Goal: Navigation & Orientation: Find specific page/section

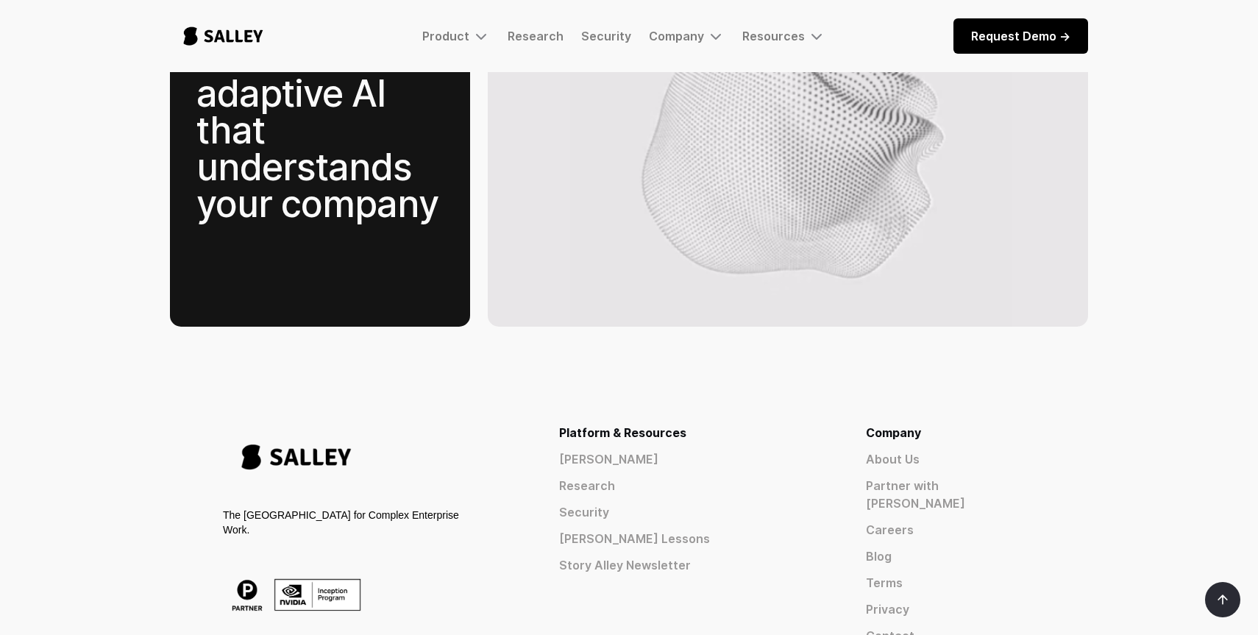
scroll to position [2183, 0]
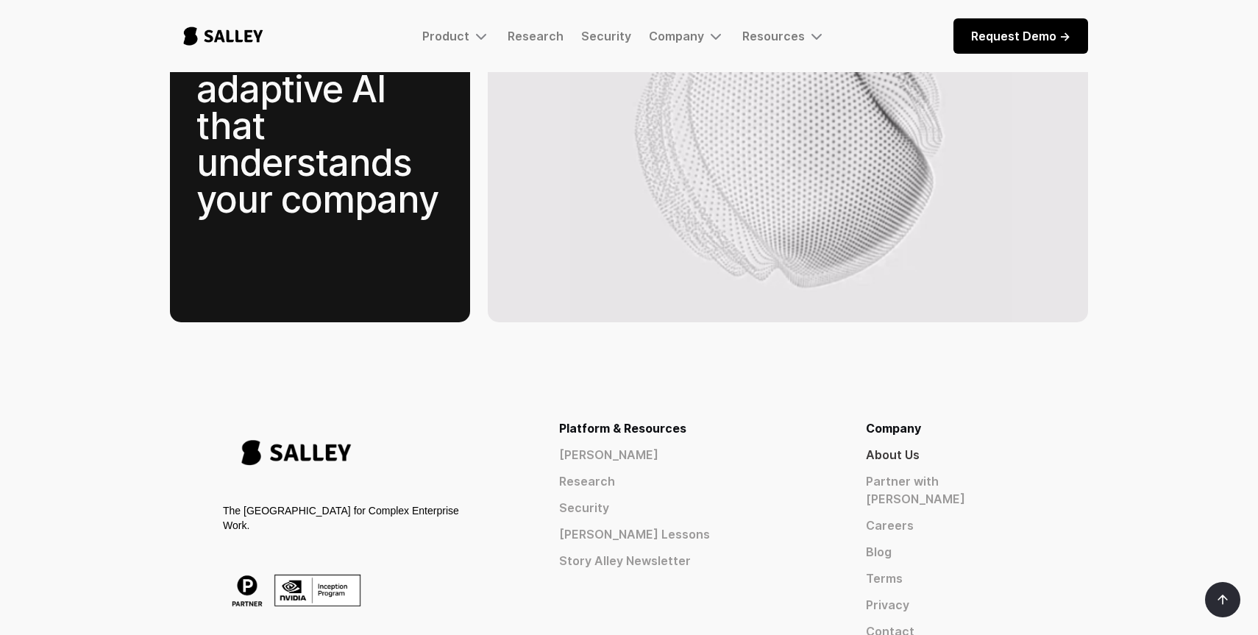
click at [966, 446] on link "About Us" at bounding box center [950, 455] width 169 height 18
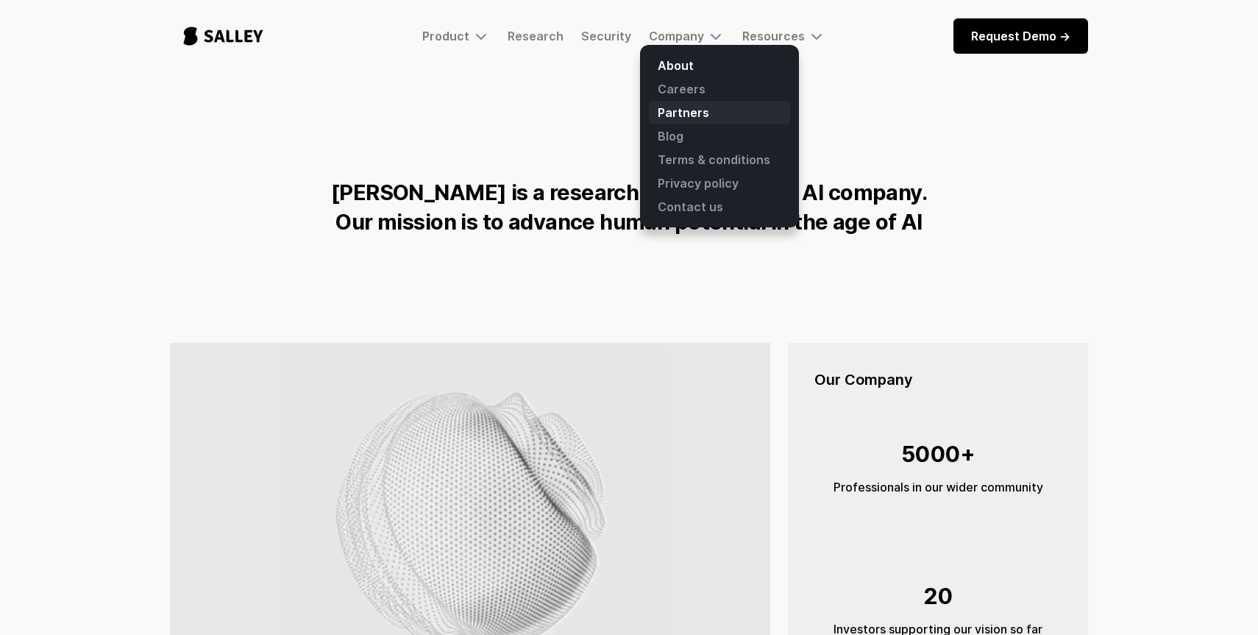
click at [676, 113] on link "Partners" at bounding box center [719, 113] width 141 height 24
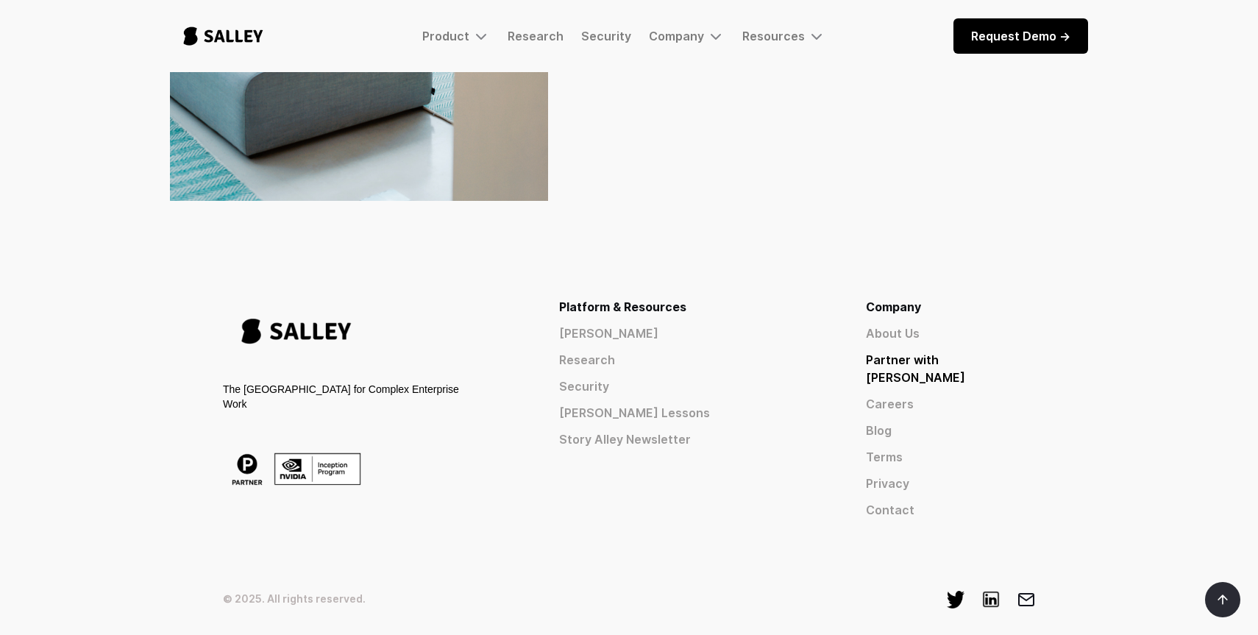
scroll to position [473, 0]
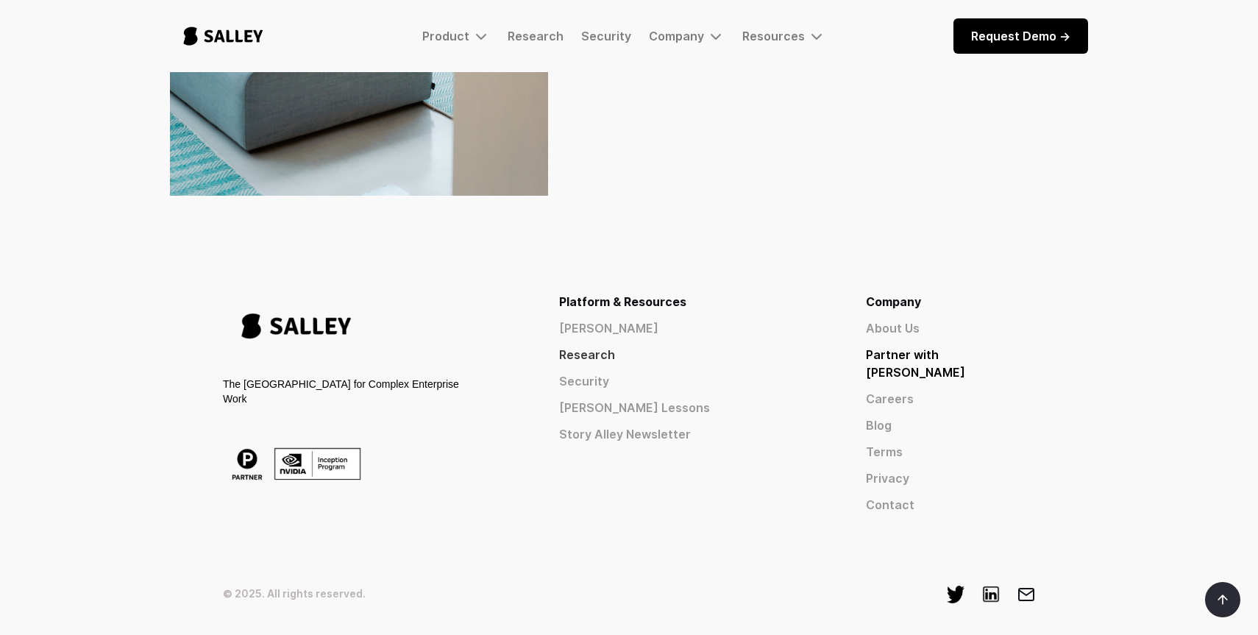
click at [735, 356] on link "Research" at bounding box center [686, 355] width 254 height 18
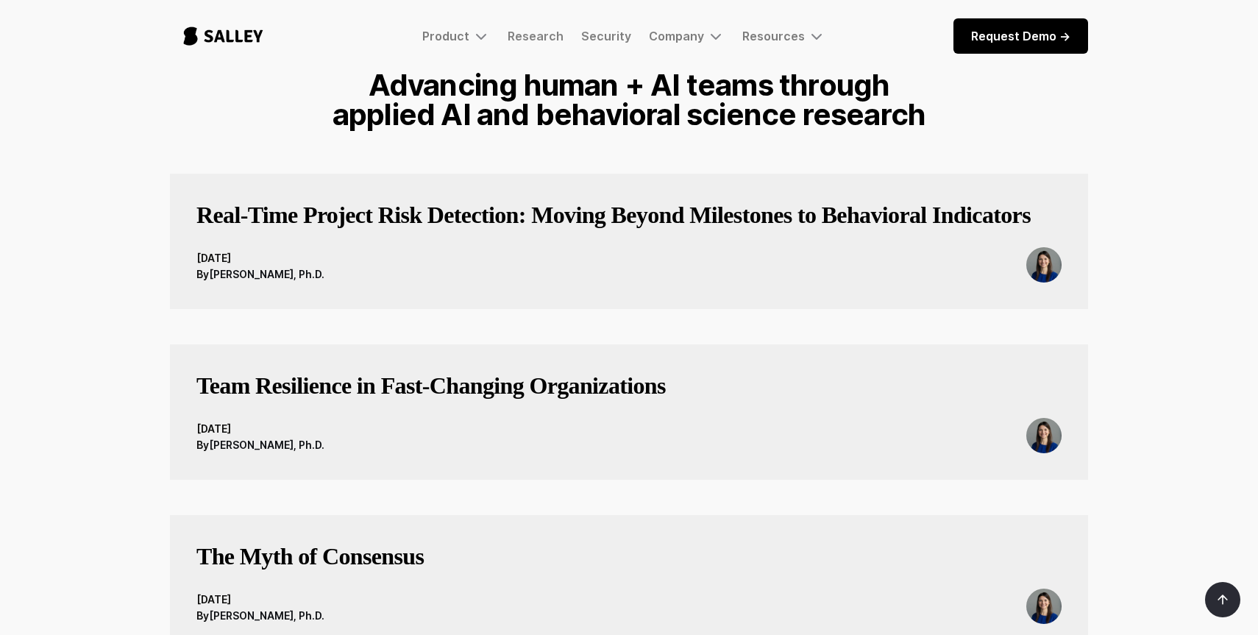
scroll to position [146, 0]
